Goal: Transaction & Acquisition: Purchase product/service

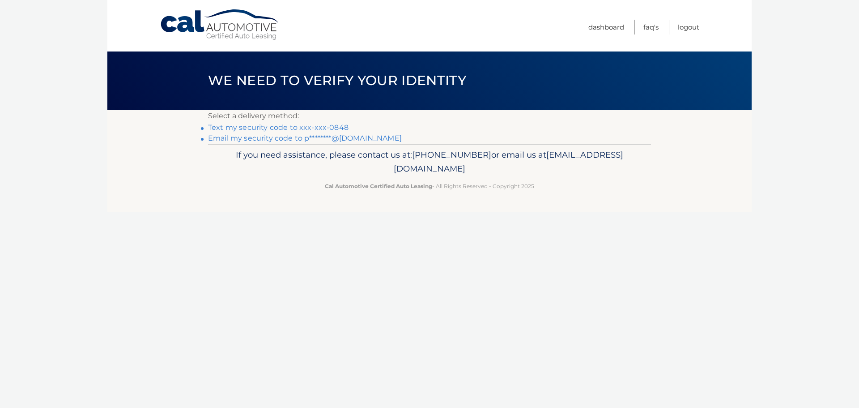
click at [332, 127] on link "Text my security code to xxx-xxx-0848" at bounding box center [278, 127] width 141 height 9
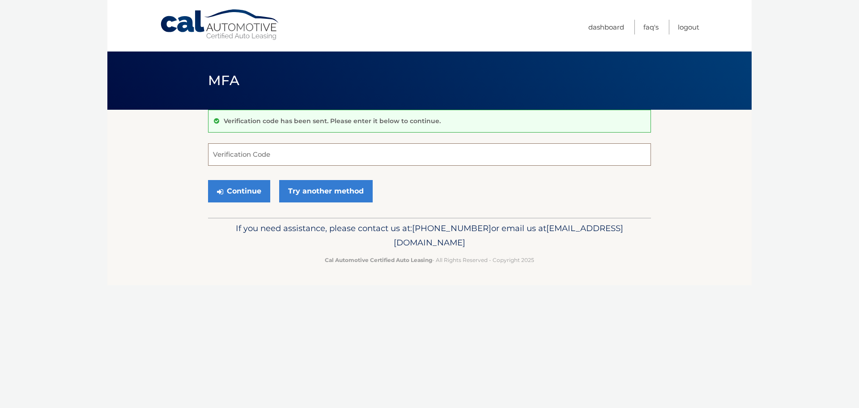
click at [350, 153] on input "Verification Code" at bounding box center [429, 154] width 443 height 22
click at [355, 155] on input "Verification Code" at bounding box center [429, 154] width 443 height 22
type input "971440"
click at [246, 188] on button "Continue" at bounding box center [239, 191] width 62 height 22
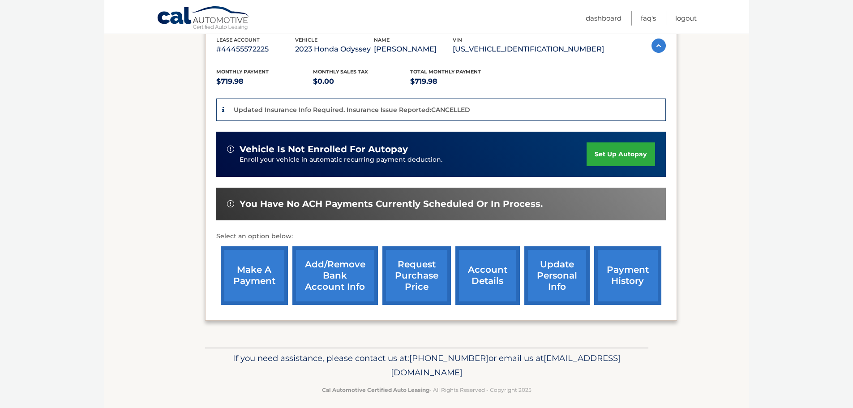
scroll to position [168, 0]
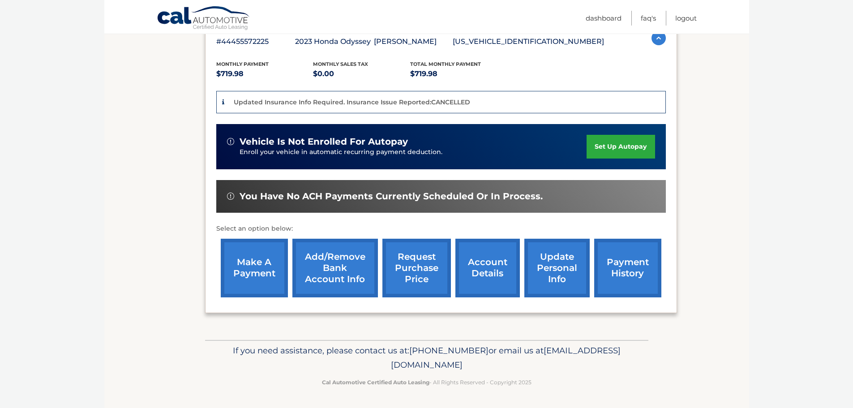
click at [267, 262] on link "make a payment" at bounding box center [254, 268] width 67 height 59
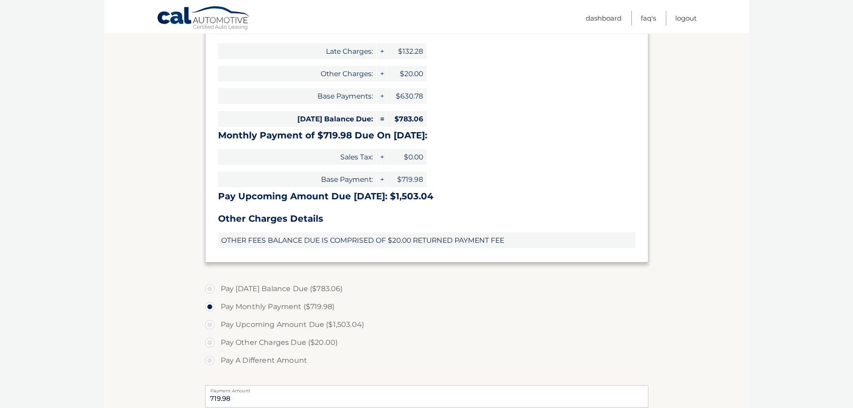
scroll to position [179, 0]
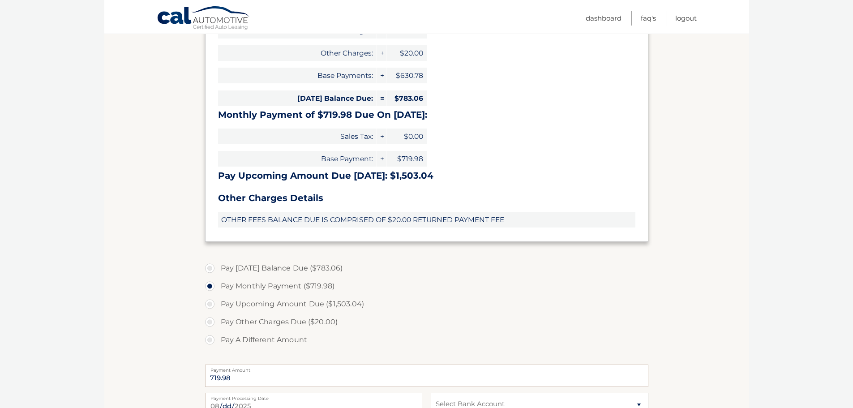
click at [209, 269] on label "Pay Today's Balance Due ($783.06)" at bounding box center [426, 268] width 443 height 18
click at [209, 269] on input "Pay Today's Balance Due ($783.06)" at bounding box center [213, 266] width 9 height 14
radio input "true"
type input "783.06"
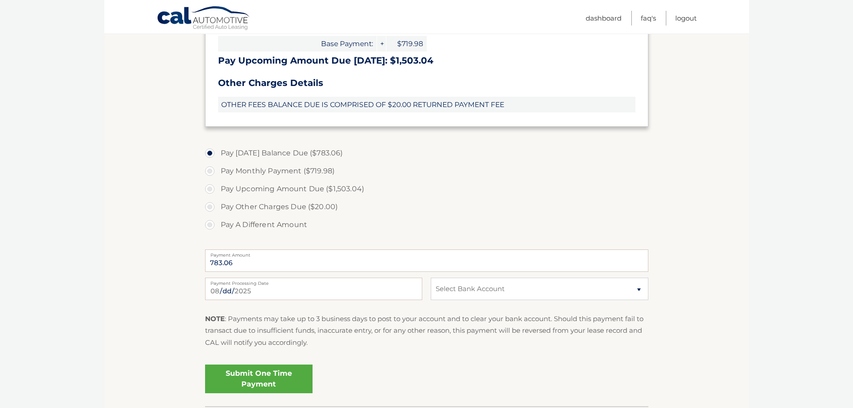
scroll to position [313, 0]
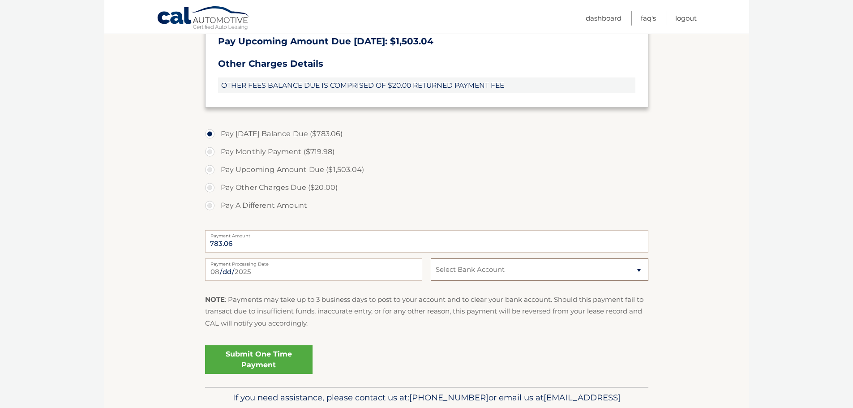
click at [458, 270] on select "Select Bank Account Checking JPMORGAN CHASE BANK, NA *****8371 Checking JPMORGA…" at bounding box center [539, 269] width 217 height 22
click at [459, 211] on label "Pay A Different Amount" at bounding box center [426, 206] width 443 height 18
click at [218, 211] on input "Pay A Different Amount" at bounding box center [213, 204] width 9 height 14
radio input "true"
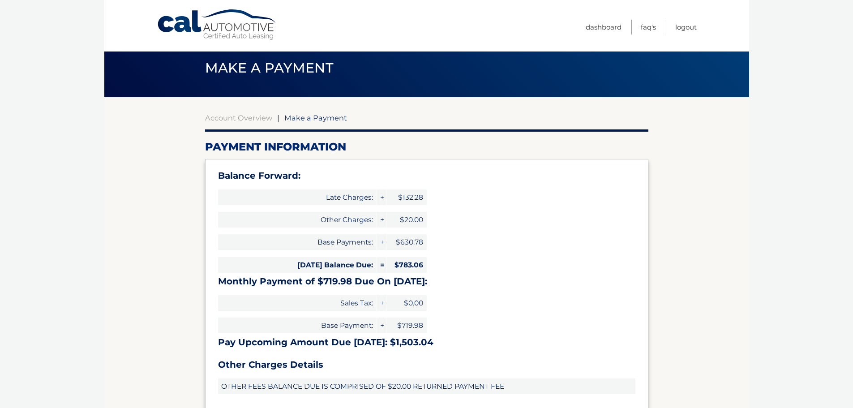
scroll to position [0, 0]
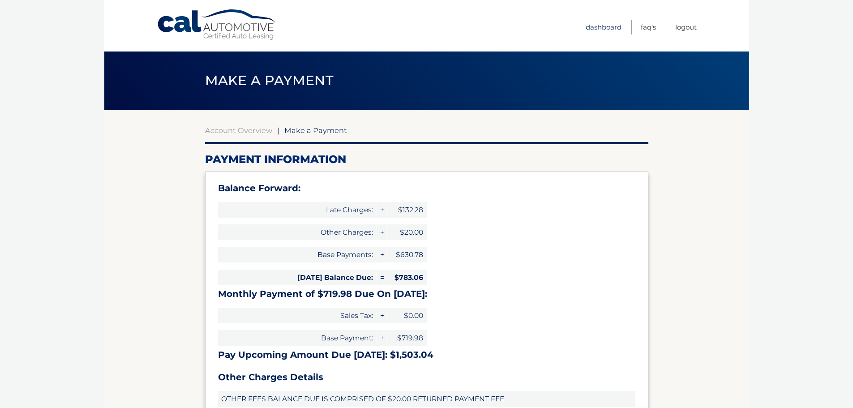
click at [604, 28] on link "Dashboard" at bounding box center [604, 27] width 36 height 15
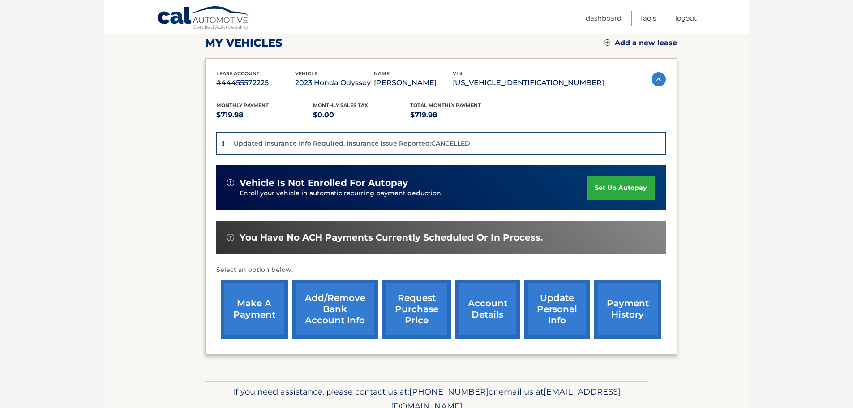
scroll to position [134, 0]
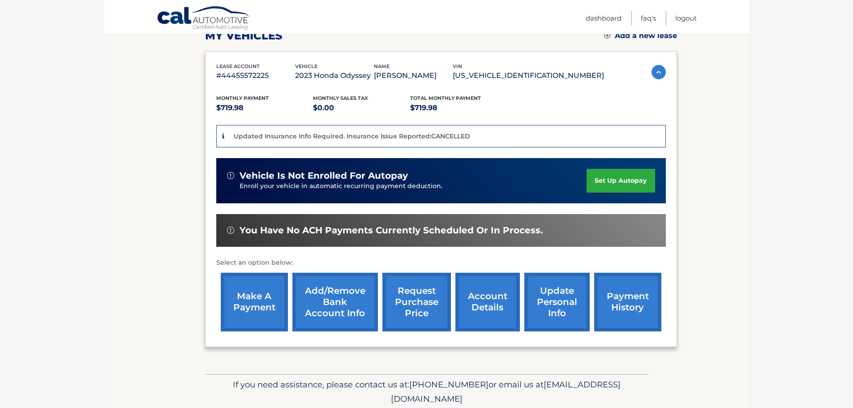
click at [333, 303] on link "Add/Remove bank account info" at bounding box center [335, 302] width 86 height 59
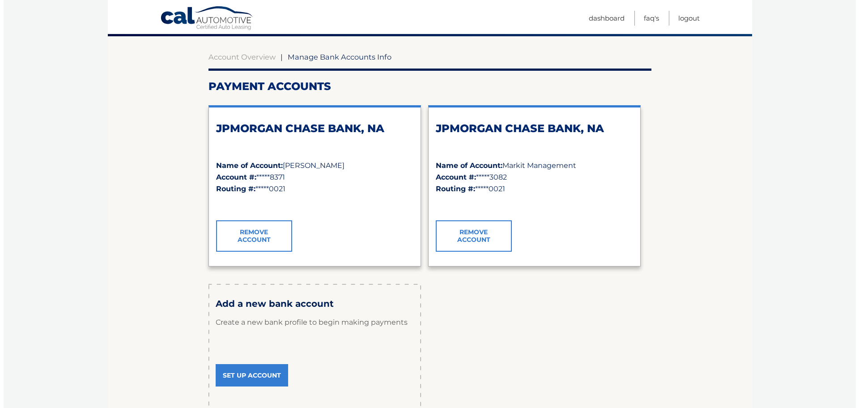
scroll to position [90, 0]
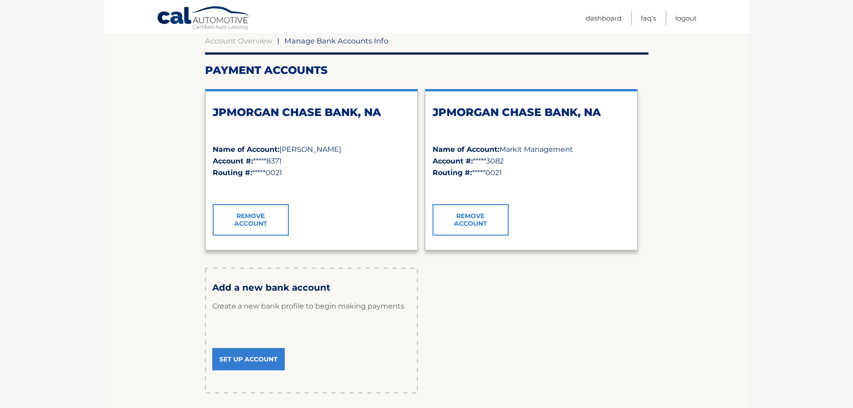
click at [500, 214] on link "Remove Account" at bounding box center [470, 219] width 76 height 31
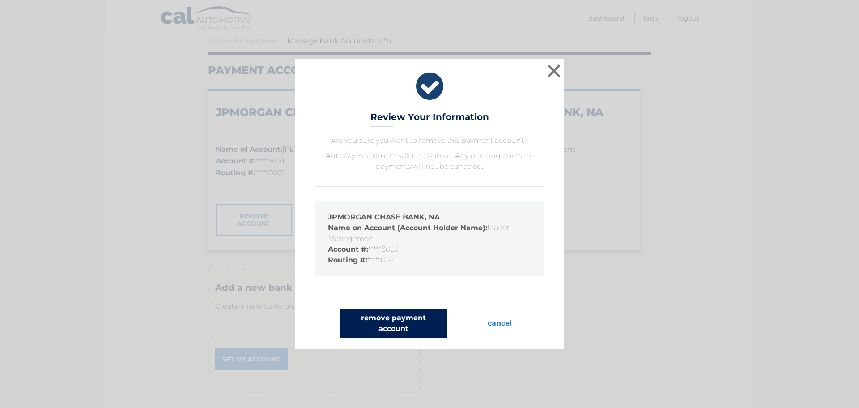
click at [417, 321] on button "remove payment account" at bounding box center [393, 323] width 107 height 29
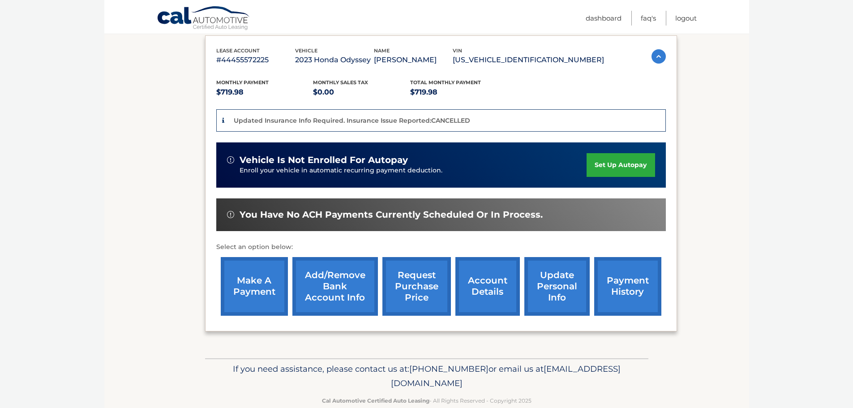
scroll to position [168, 0]
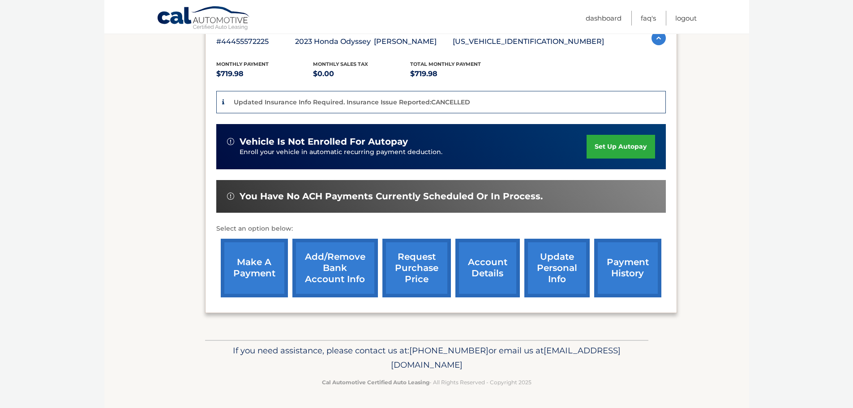
click at [332, 258] on link "Add/Remove bank account info" at bounding box center [335, 268] width 86 height 59
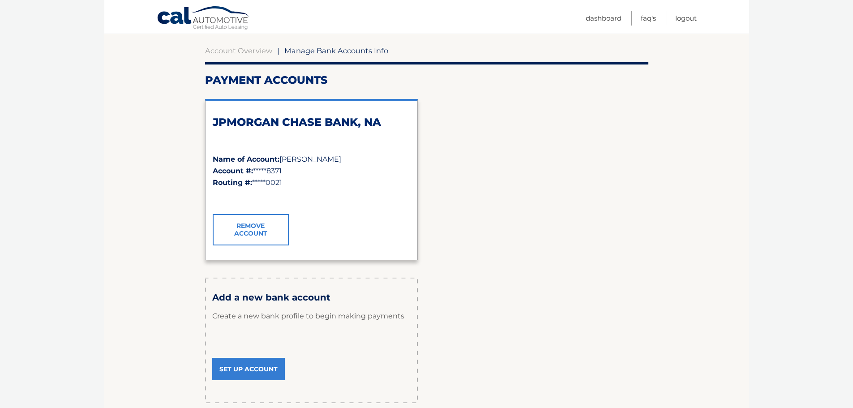
scroll to position [134, 0]
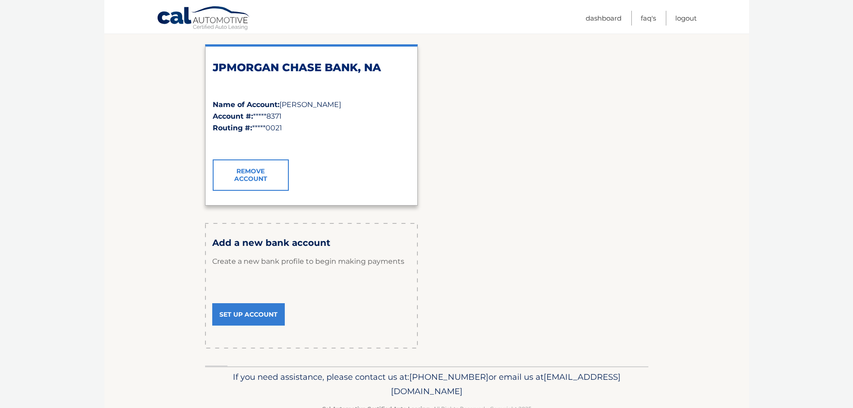
click at [270, 312] on link "Set Up Account" at bounding box center [248, 314] width 73 height 22
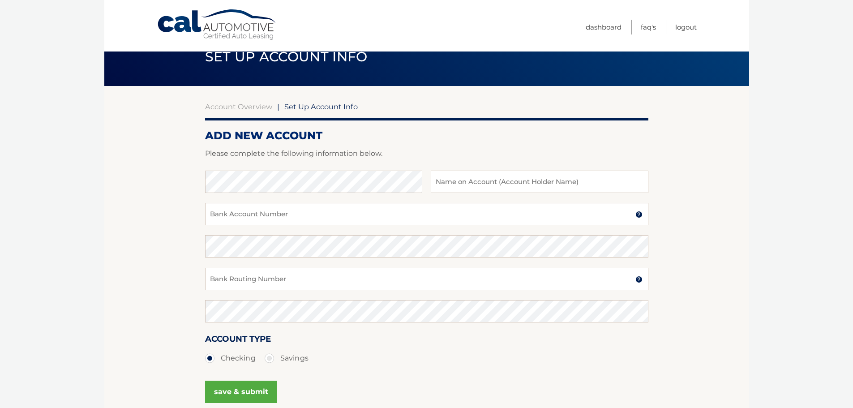
scroll to position [45, 0]
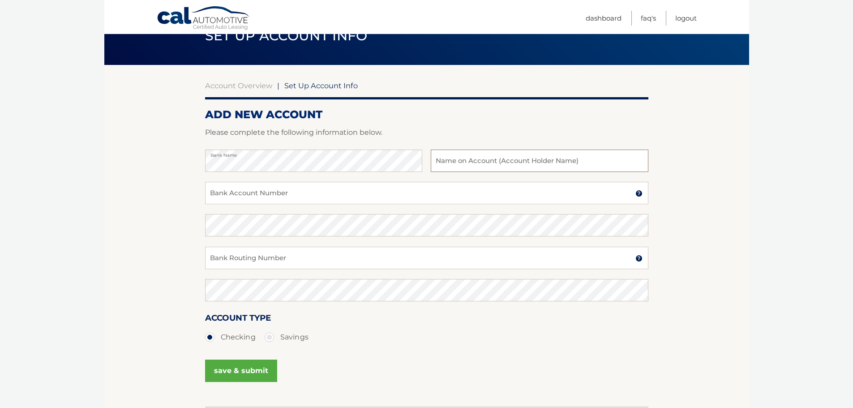
click at [491, 160] on input "text" at bounding box center [539, 161] width 217 height 22
type input "essex equities 1"
click at [377, 192] on input "Bank Account Number" at bounding box center [426, 193] width 443 height 22
type input "597822136"
click at [371, 251] on input "Bank Routing Number" at bounding box center [426, 258] width 443 height 22
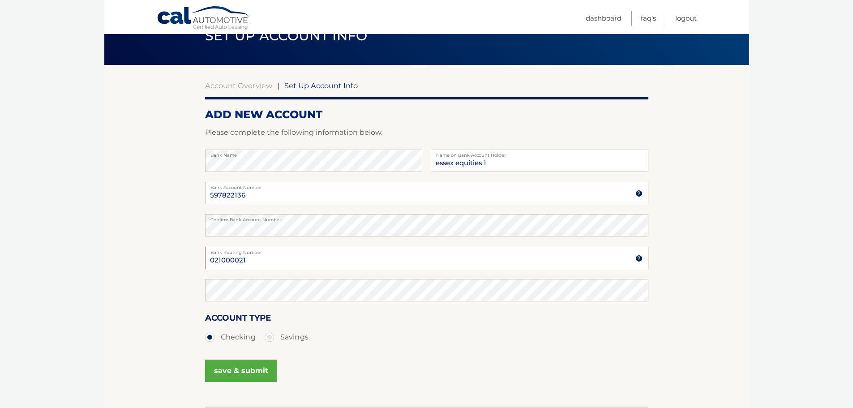
type input "021000021"
click at [212, 364] on button "save & submit" at bounding box center [241, 370] width 72 height 22
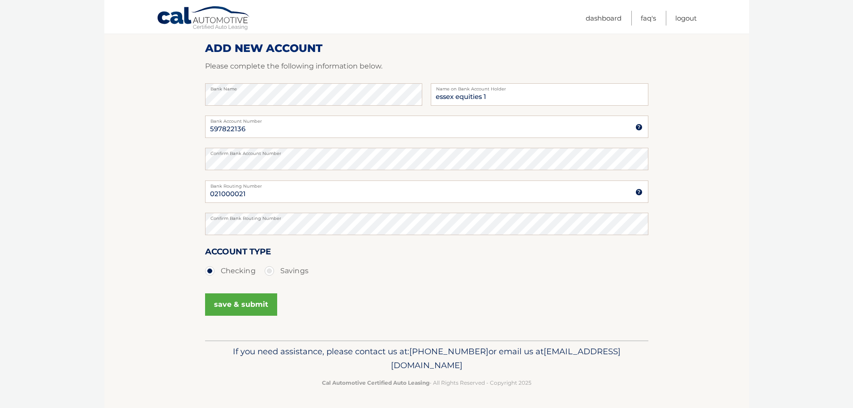
scroll to position [111, 0]
click at [240, 304] on button "save & submit" at bounding box center [241, 304] width 72 height 22
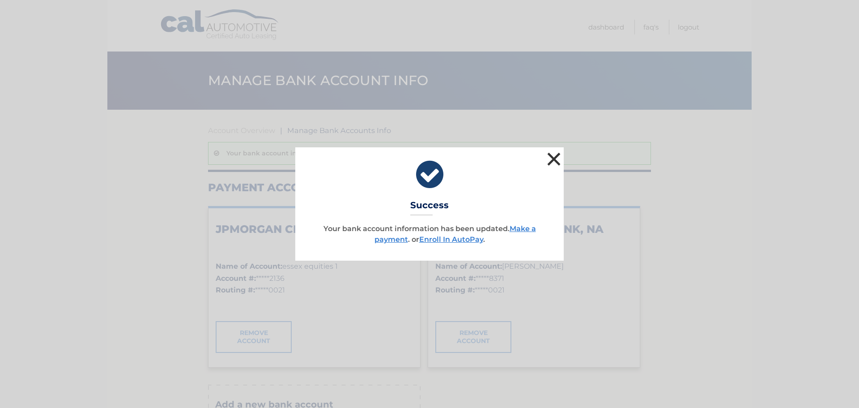
click at [551, 162] on button "×" at bounding box center [554, 159] width 18 height 18
click at [553, 161] on button "×" at bounding box center [554, 159] width 18 height 18
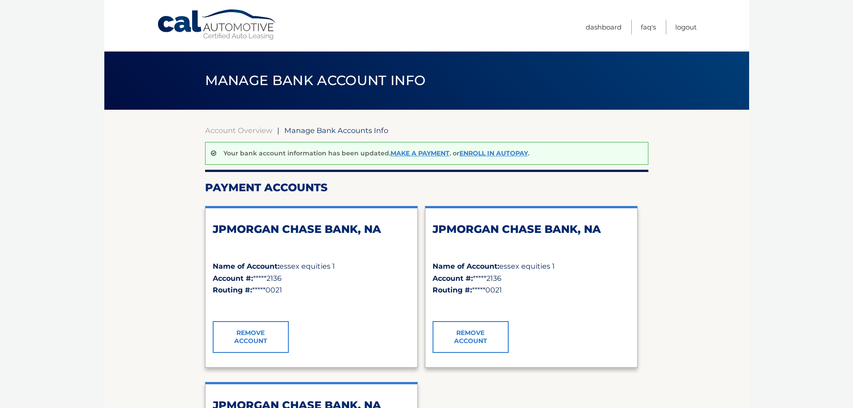
click at [196, 24] on link "Cal Automotive" at bounding box center [217, 25] width 121 height 32
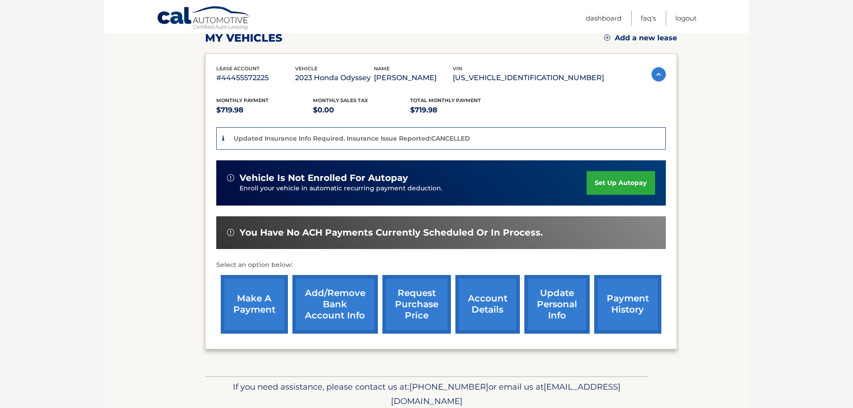
scroll to position [168, 0]
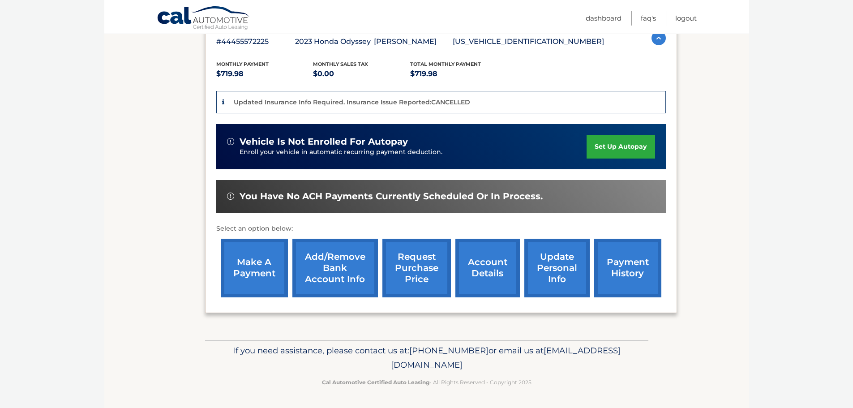
click at [250, 261] on link "make a payment" at bounding box center [254, 268] width 67 height 59
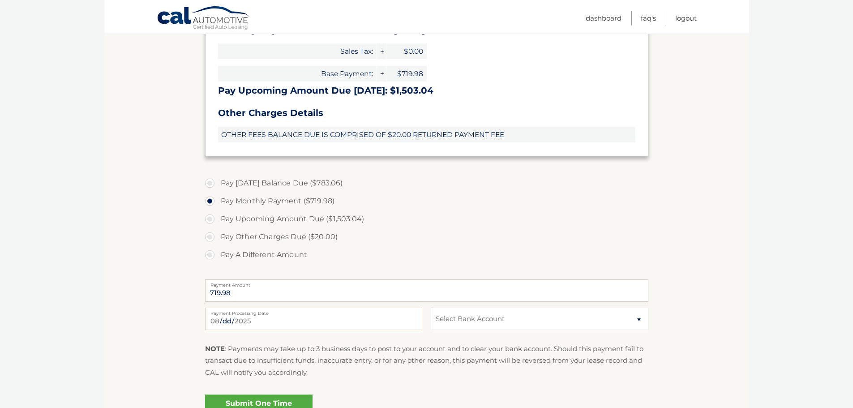
scroll to position [269, 0]
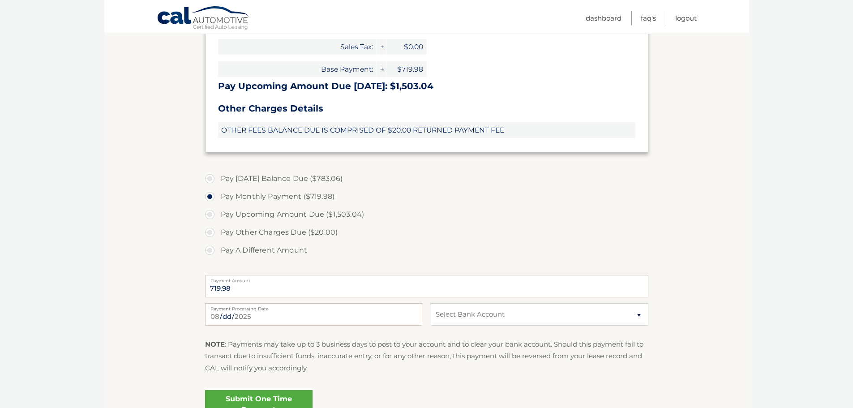
click at [214, 179] on label "Pay Today's Balance Due ($783.06)" at bounding box center [426, 179] width 443 height 18
click at [214, 179] on input "Pay Today's Balance Due ($783.06)" at bounding box center [213, 177] width 9 height 14
radio input "true"
type input "783.06"
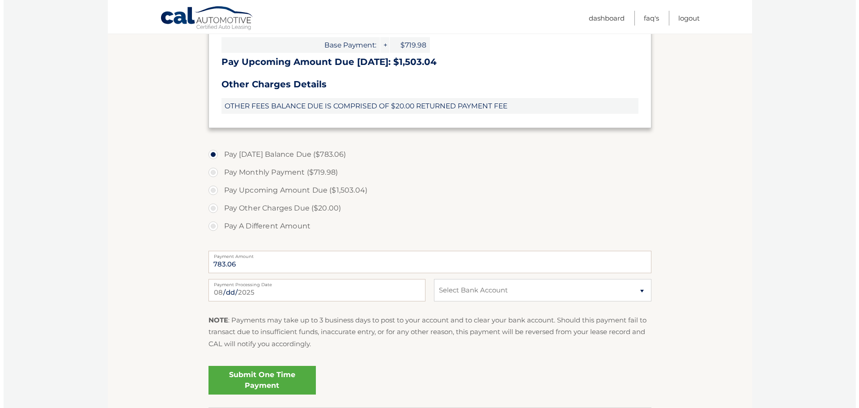
scroll to position [313, 0]
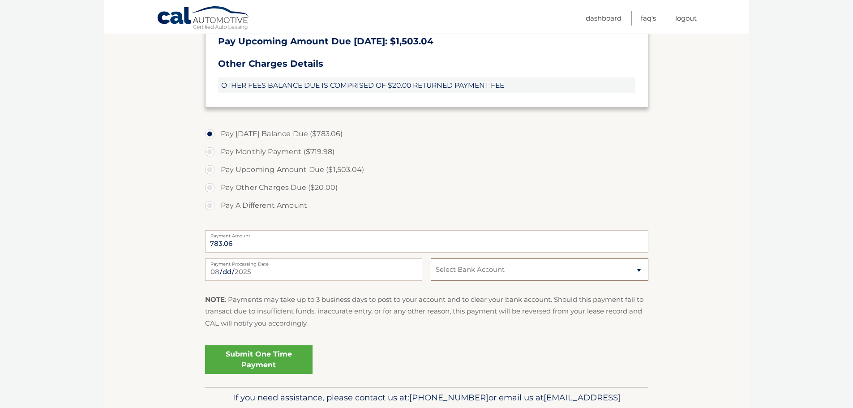
click at [462, 279] on select "Select Bank Account Checking JPMORGAN CHASE BANK, NA *****2136 Checking JPMORGA…" at bounding box center [539, 269] width 217 height 22
select select "NmYzODIwMTEtNmQwZi00NWE1LTk4ZDEtNDQ3Njg1MDM3MGU2"
click at [431, 258] on select "Select Bank Account Checking JPMORGAN CHASE BANK, NA *****2136 Checking JPMORGA…" at bounding box center [539, 269] width 217 height 22
click at [470, 268] on select "Select Bank Account Checking JPMORGAN CHASE BANK, NA *****2136 Checking JPMORGA…" at bounding box center [539, 269] width 217 height 22
click at [431, 258] on select "Select Bank Account Checking JPMORGAN CHASE BANK, NA *****2136 Checking JPMORGA…" at bounding box center [539, 269] width 217 height 22
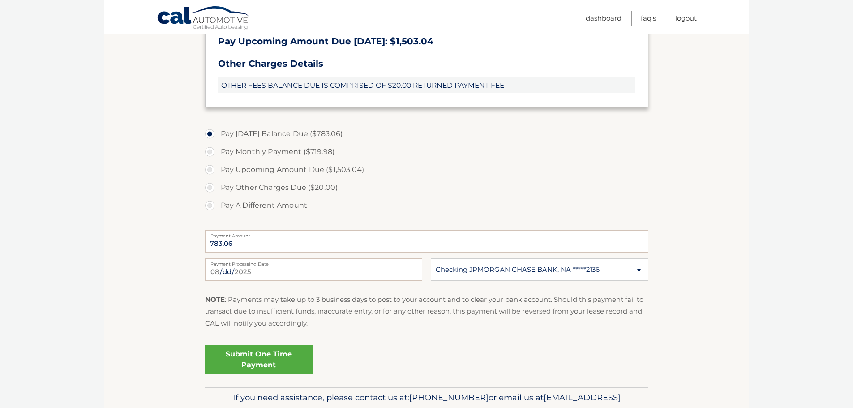
click at [254, 367] on link "Submit One Time Payment" at bounding box center [258, 359] width 107 height 29
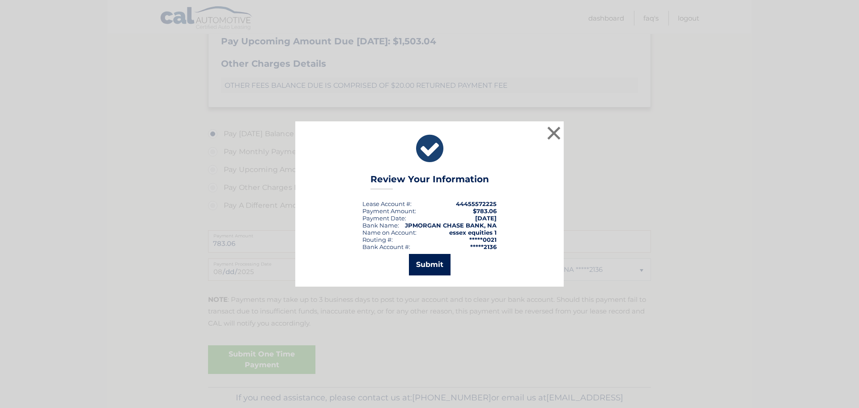
click at [436, 259] on button "Submit" at bounding box center [430, 264] width 42 height 21
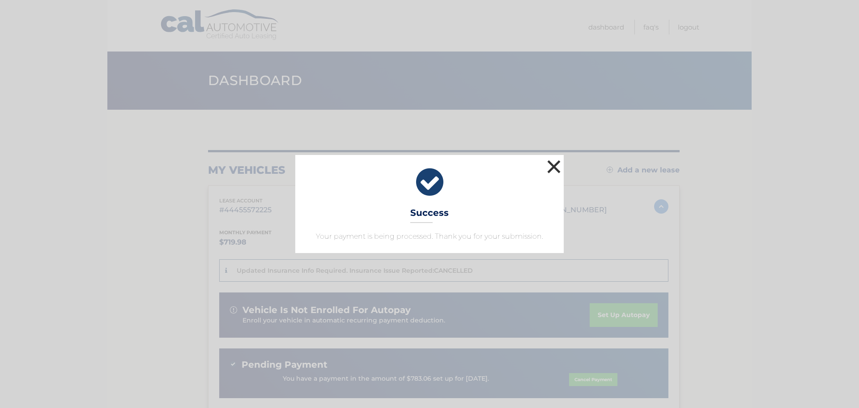
click at [555, 167] on button "×" at bounding box center [554, 167] width 18 height 18
